Goal: Task Accomplishment & Management: Manage account settings

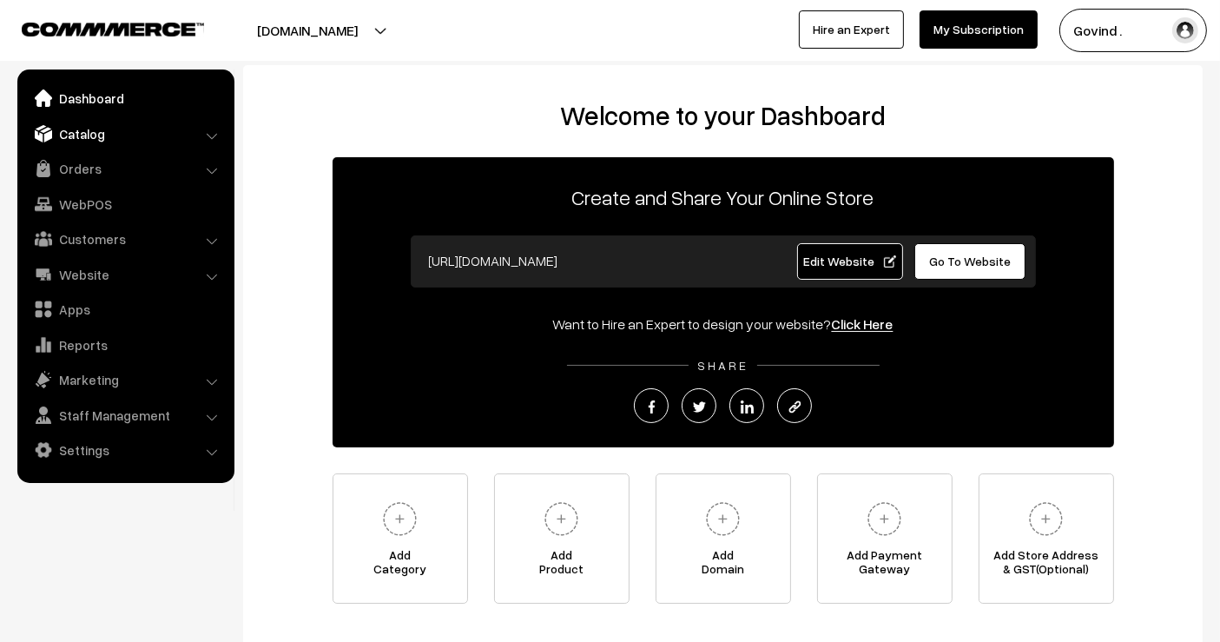
click at [82, 131] on link "Catalog" at bounding box center [125, 133] width 207 height 31
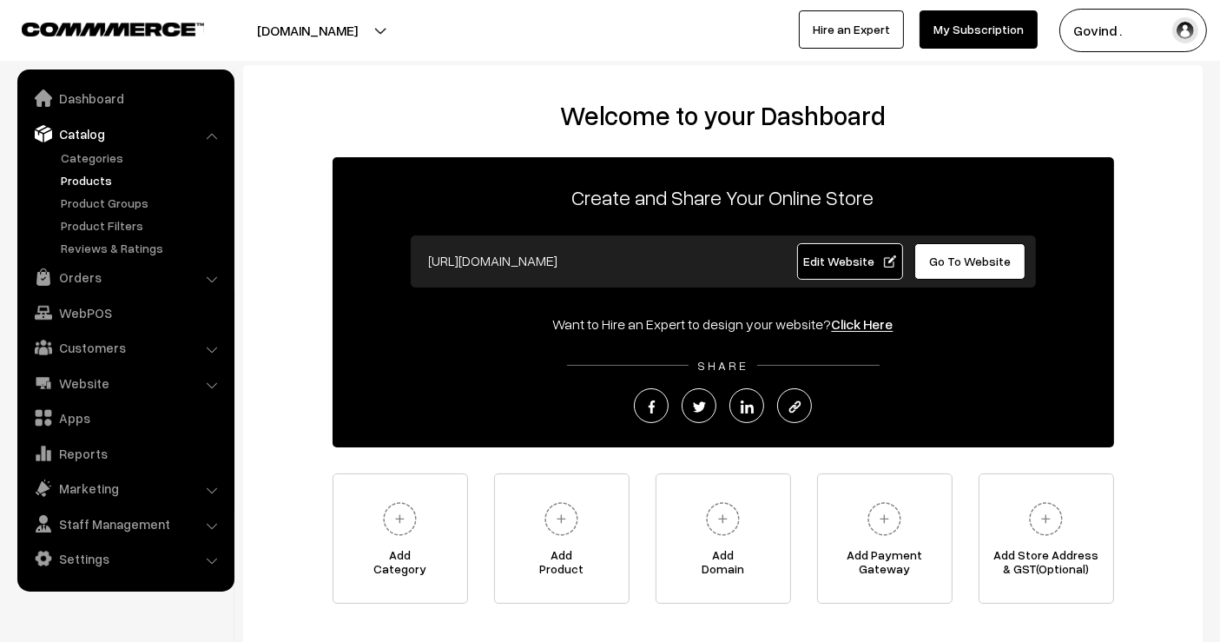
click at [91, 180] on link "Products" at bounding box center [142, 180] width 172 height 18
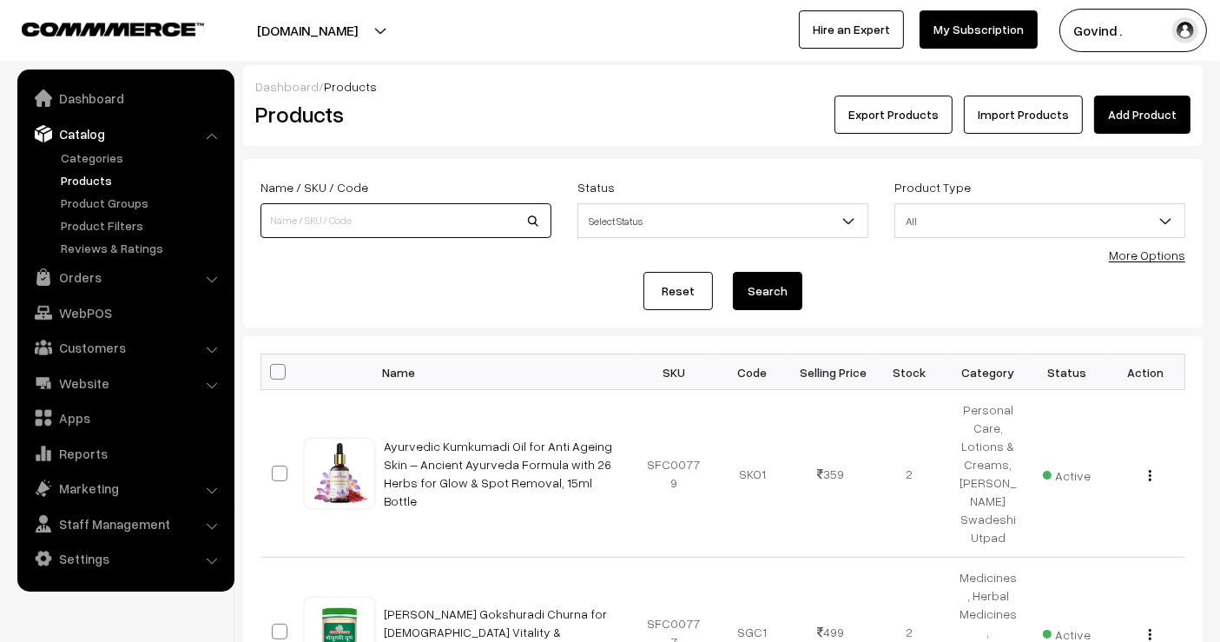
click at [368, 214] on input at bounding box center [406, 220] width 291 height 35
type input "[PERSON_NAME]"
click at [733, 272] on button "Search" at bounding box center [767, 291] width 69 height 38
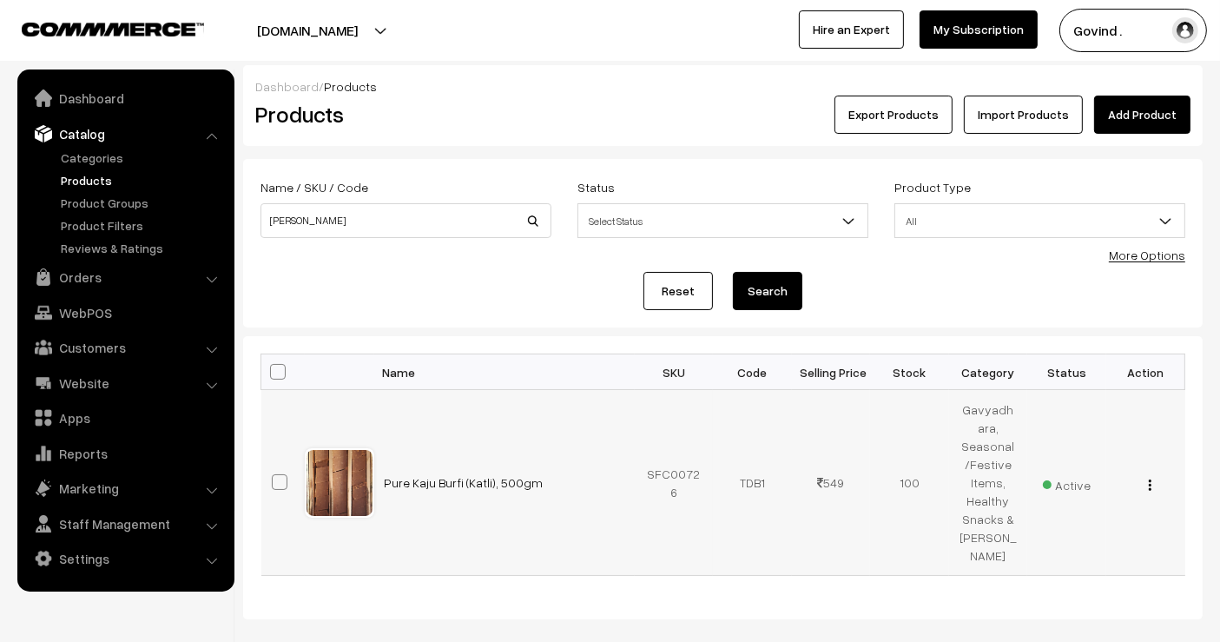
click at [1151, 479] on img "button" at bounding box center [1150, 484] width 3 height 11
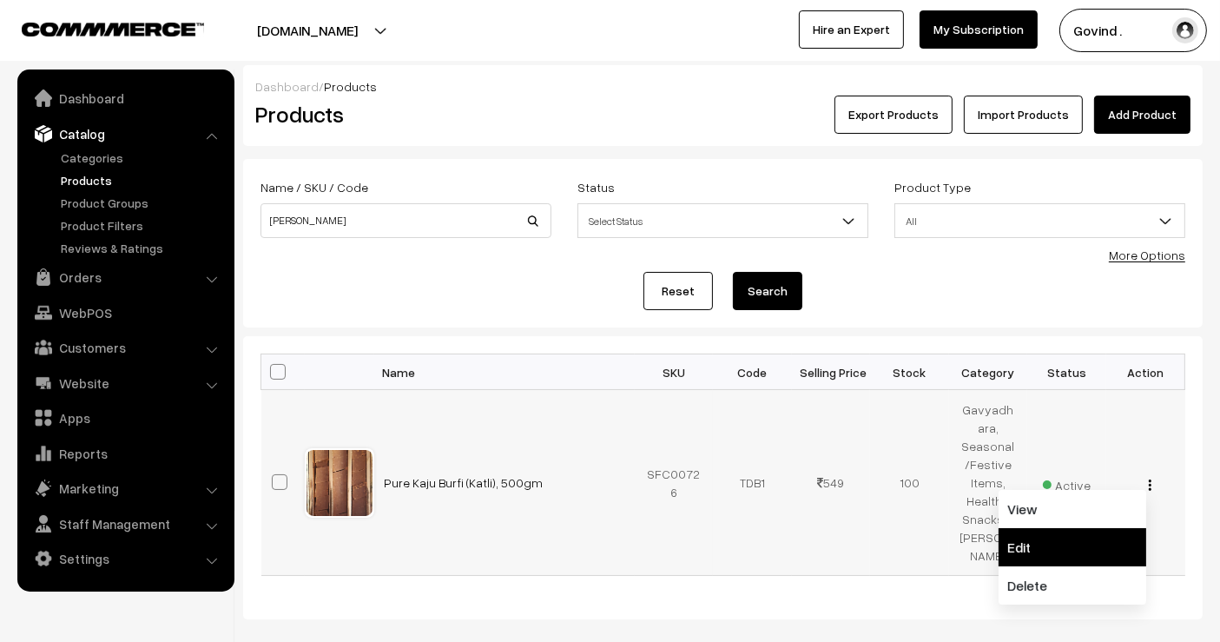
click at [1087, 528] on link "Edit" at bounding box center [1073, 547] width 148 height 38
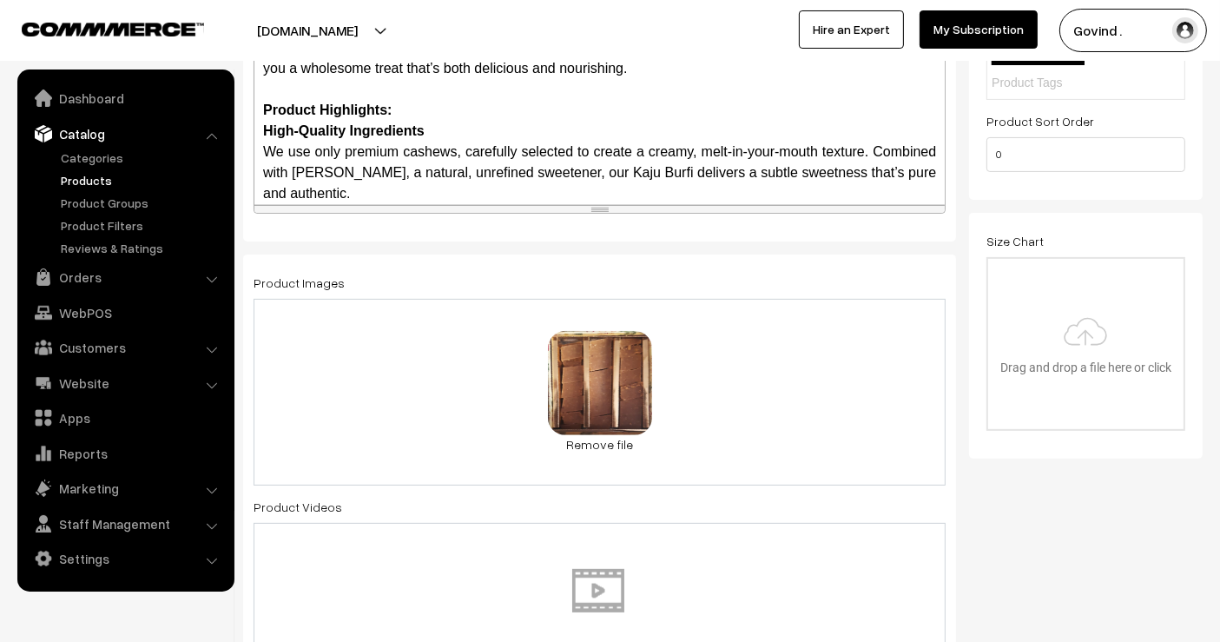
scroll to position [553, 0]
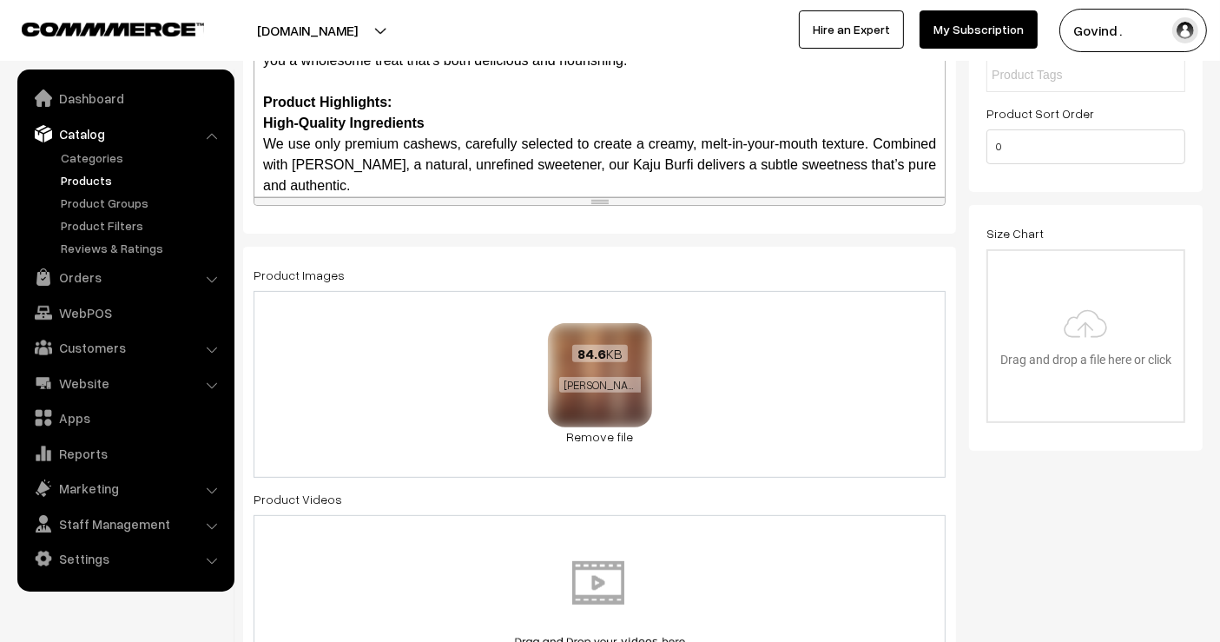
click at [610, 370] on div "84.6 KB kaju-katili.jpg" at bounding box center [600, 369] width 104 height 93
click at [595, 432] on link "Remove file" at bounding box center [600, 436] width 104 height 18
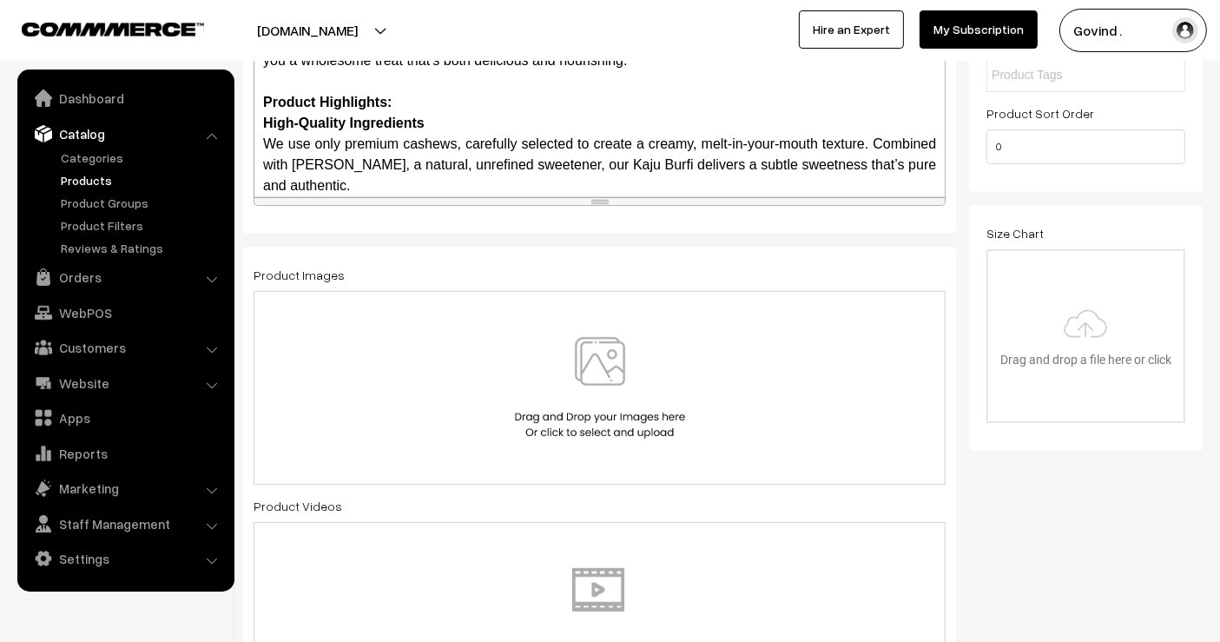
click at [595, 419] on img at bounding box center [600, 388] width 179 height 102
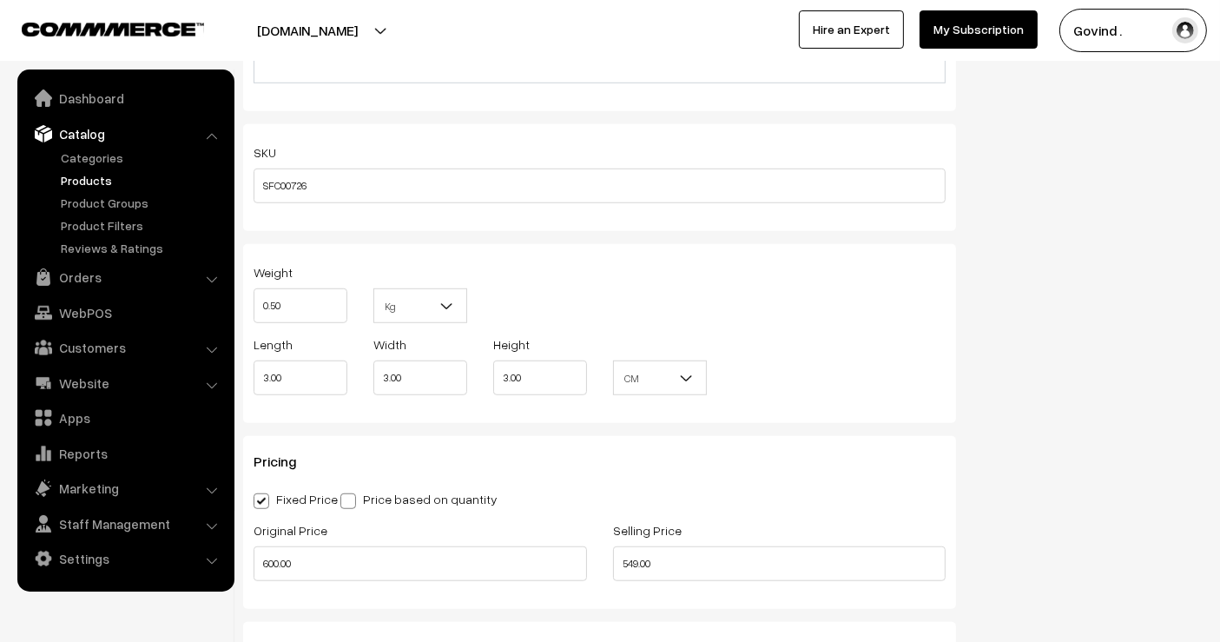
scroll to position [0, 0]
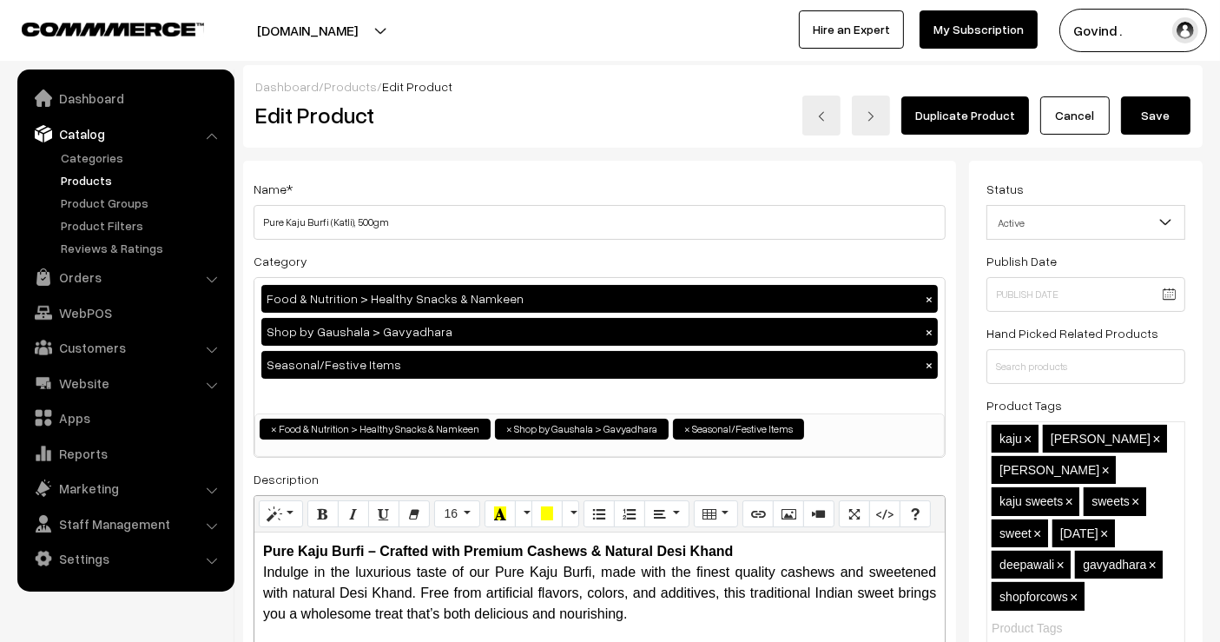
click at [1162, 119] on button "Save" at bounding box center [1155, 115] width 69 height 38
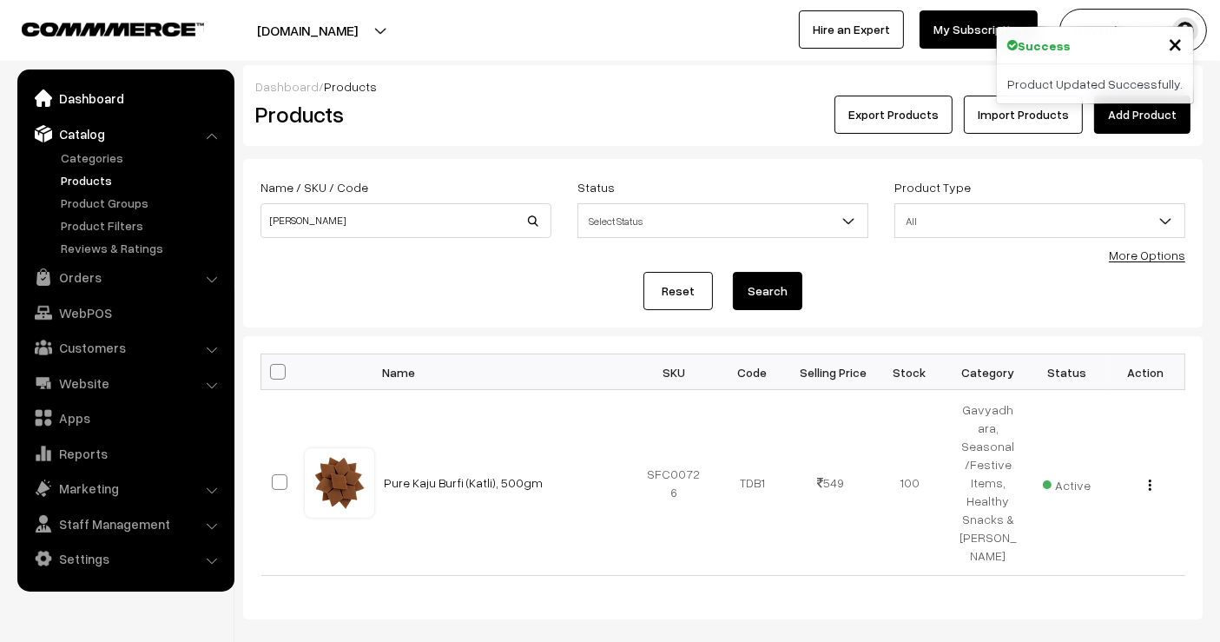
click at [102, 105] on link "Dashboard" at bounding box center [125, 97] width 207 height 31
